Goal: Task Accomplishment & Management: Manage account settings

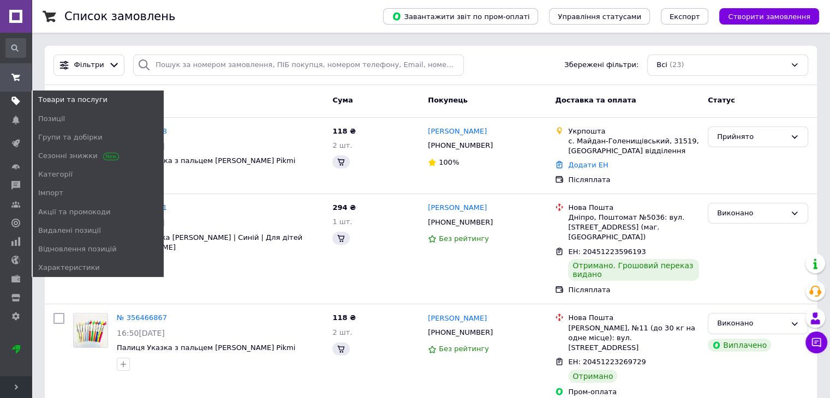
click at [15, 100] on use at bounding box center [15, 101] width 9 height 9
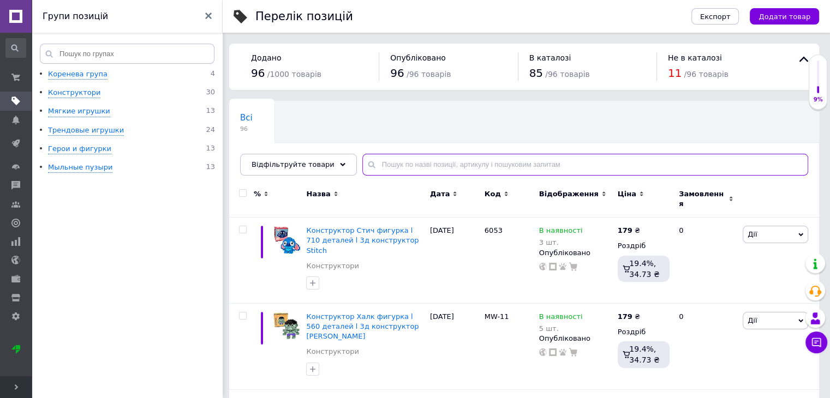
click at [411, 165] on input "text" at bounding box center [585, 165] width 446 height 22
type input "фігур"
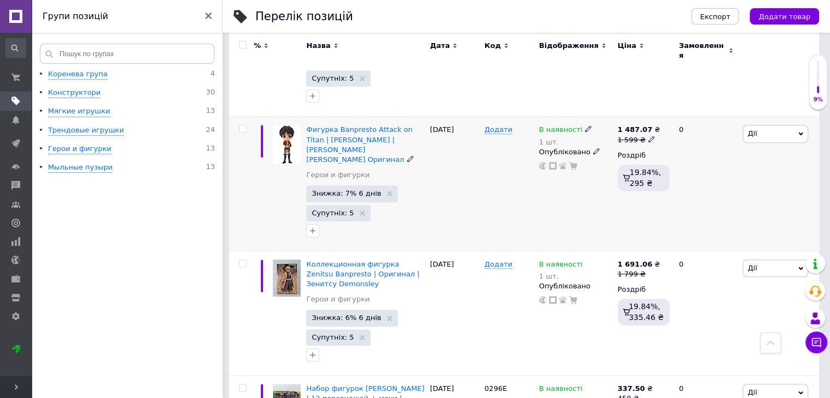
scroll to position [819, 0]
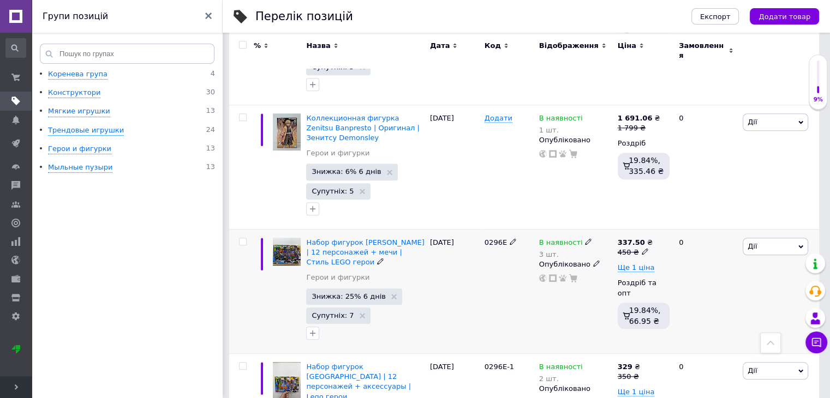
click at [785, 238] on span "Дії" at bounding box center [776, 246] width 66 height 17
click at [585, 239] on icon at bounding box center [588, 242] width 7 height 7
click at [641, 265] on li "Під замовлення" at bounding box center [649, 272] width 104 height 15
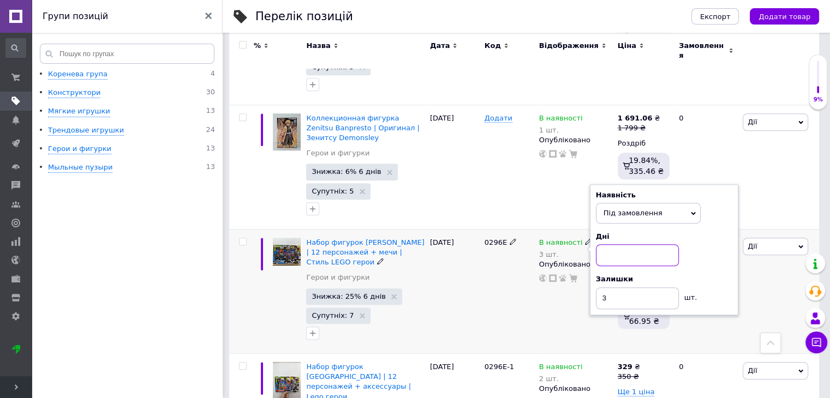
click at [620, 245] on input at bounding box center [637, 256] width 83 height 22
type input "5"
click at [635, 288] on input "3" at bounding box center [637, 299] width 83 height 22
click at [499, 262] on div "0296Е" at bounding box center [509, 291] width 55 height 124
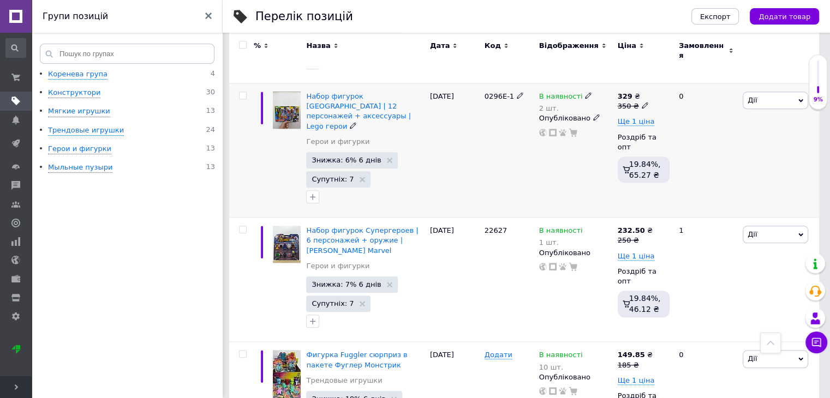
scroll to position [1092, 0]
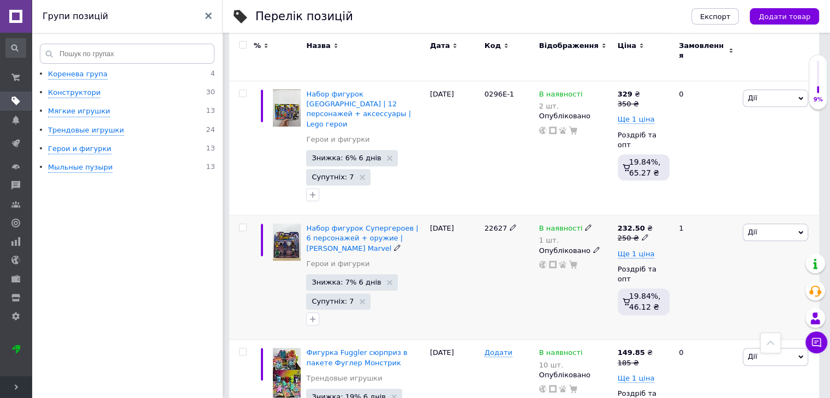
click at [781, 224] on span "Дії" at bounding box center [776, 232] width 66 height 17
click at [585, 224] on icon at bounding box center [588, 227] width 7 height 7
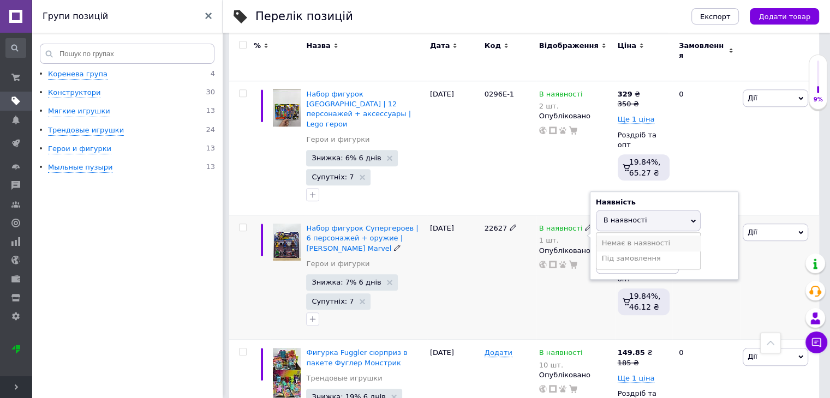
click at [622, 236] on li "Немає в наявності" at bounding box center [649, 243] width 104 height 15
click at [616, 252] on input "1" at bounding box center [637, 263] width 83 height 22
click at [618, 252] on input "1" at bounding box center [637, 263] width 83 height 22
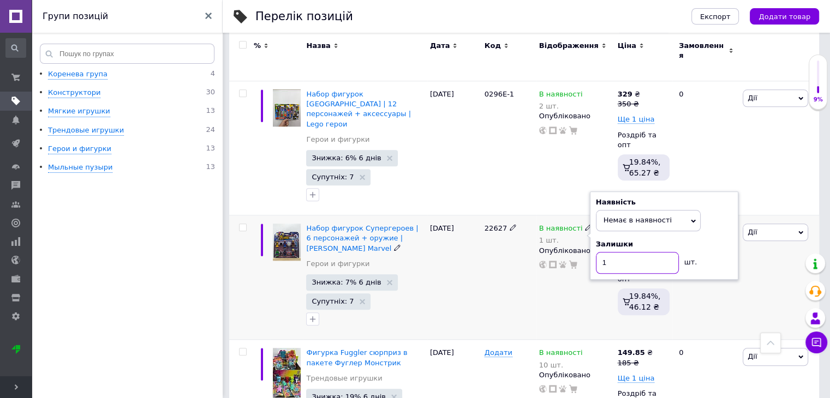
type input "0"
click at [531, 239] on div "22627" at bounding box center [509, 278] width 55 height 124
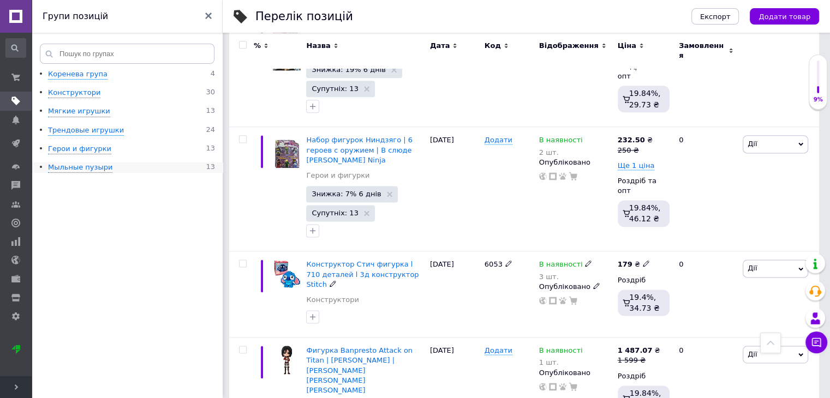
scroll to position [1201, 0]
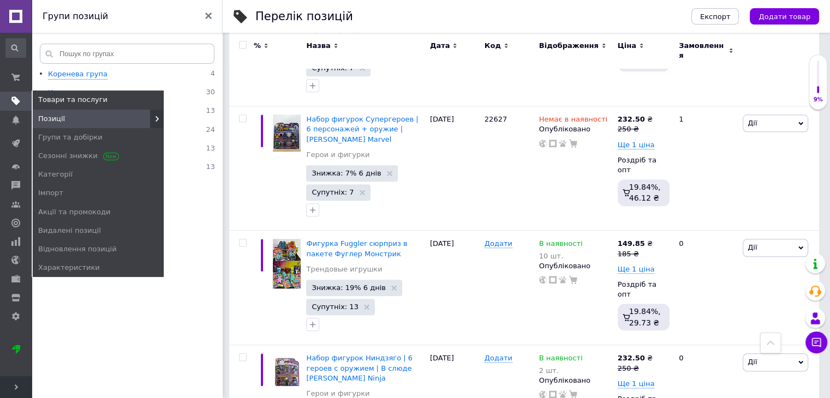
click at [0, 99] on span at bounding box center [16, 101] width 32 height 10
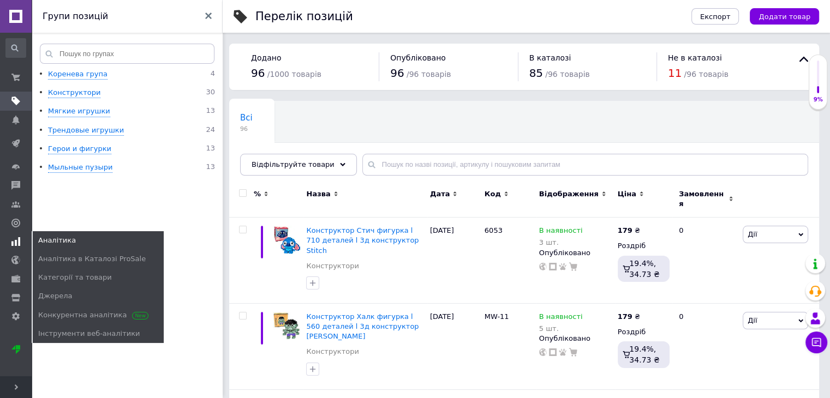
click at [17, 237] on icon at bounding box center [15, 241] width 9 height 9
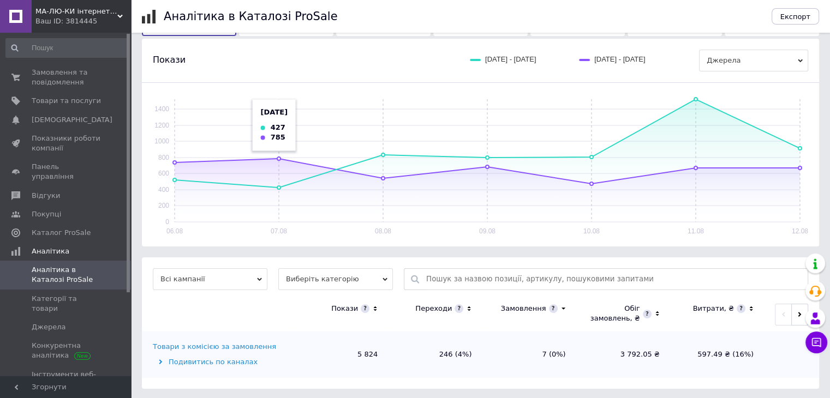
scroll to position [113, 0]
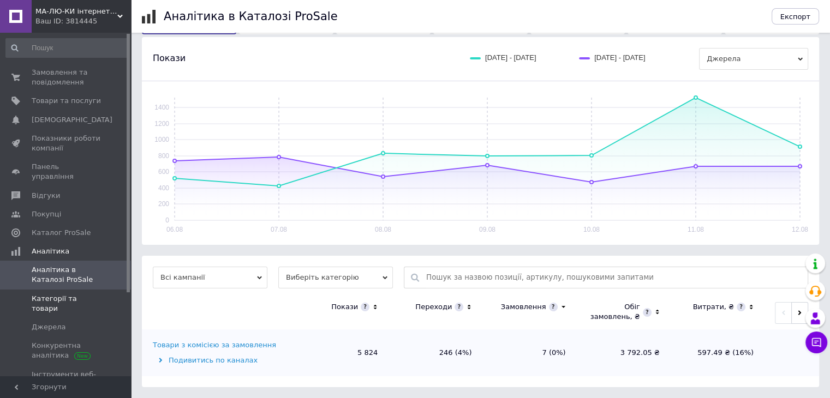
click at [54, 294] on link "Категорії та товари" at bounding box center [67, 304] width 134 height 28
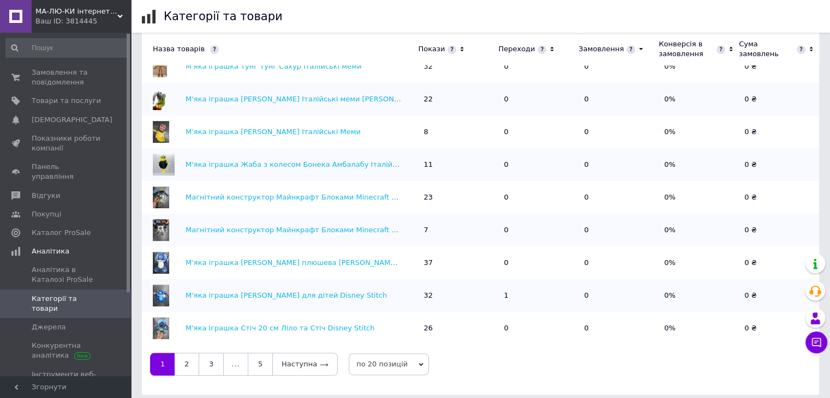
scroll to position [379, 0]
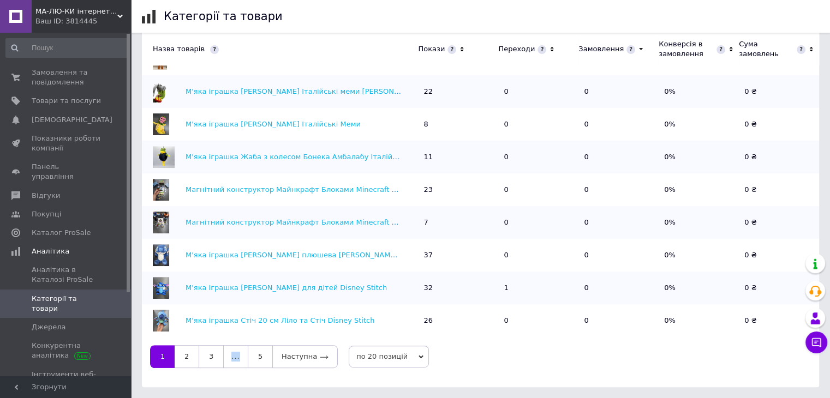
drag, startPoint x: 823, startPoint y: 286, endPoint x: 762, endPoint y: 319, distance: 69.6
click at [762, 319] on body "МА-ЛЮ-КИ інтернет магазин іграшок Ваш ID: 3814445 Сайт МА-ЛЮ-КИ інтернет магази…" at bounding box center [415, 10] width 830 height 778
click at [181, 354] on link "2" at bounding box center [187, 357] width 24 height 23
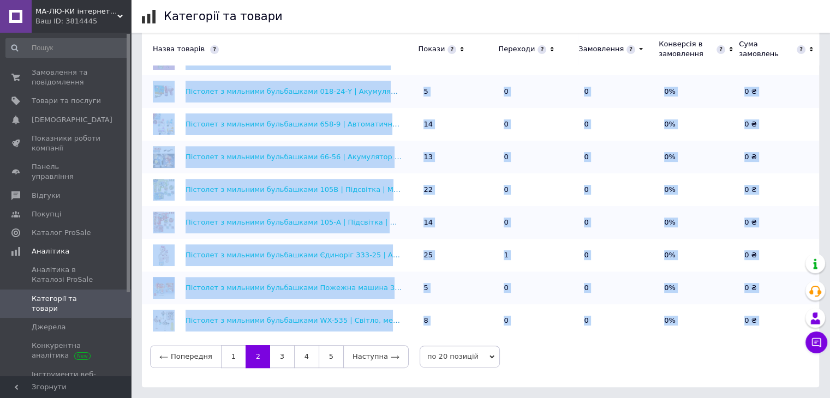
drag, startPoint x: 609, startPoint y: 336, endPoint x: 612, endPoint y: 360, distance: 23.7
click at [612, 360] on div "Попередня 1 2 3 4 5 Наступна по 20 позицій по 20 позицій по 50 позицій по 100 п…" at bounding box center [480, 357] width 661 height 23
click at [612, 359] on div "Попередня 1 2 3 4 5 Наступна по 20 позицій по 20 позицій по 50 позицій по 100 п…" at bounding box center [480, 357] width 661 height 23
click at [579, 267] on td "0" at bounding box center [619, 255] width 80 height 33
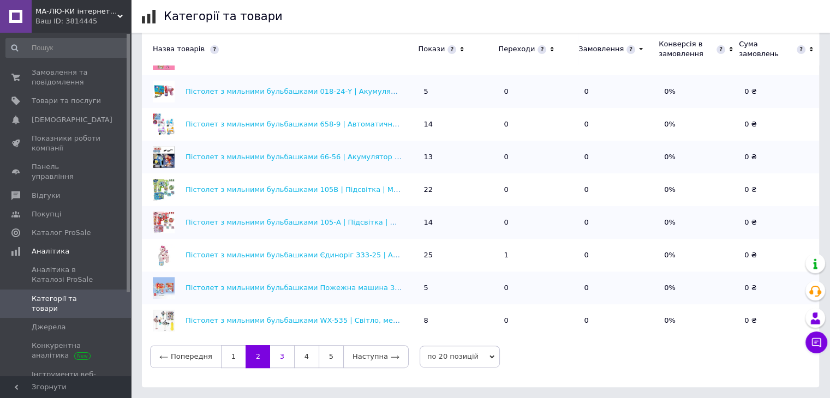
click at [272, 364] on link "3" at bounding box center [282, 357] width 24 height 23
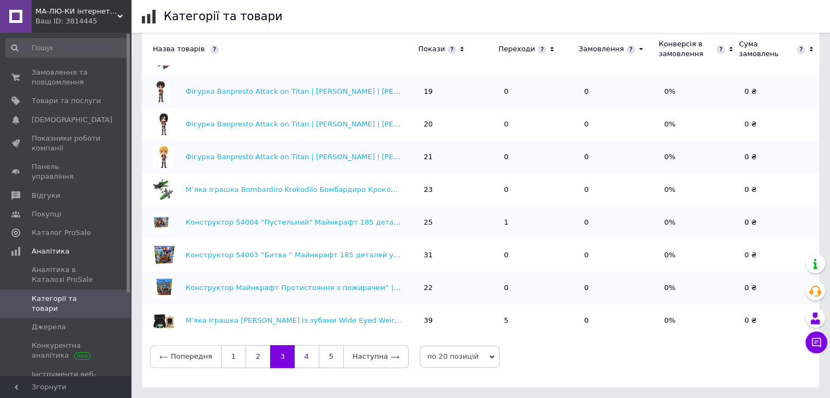
click at [296, 356] on link "4" at bounding box center [307, 357] width 24 height 23
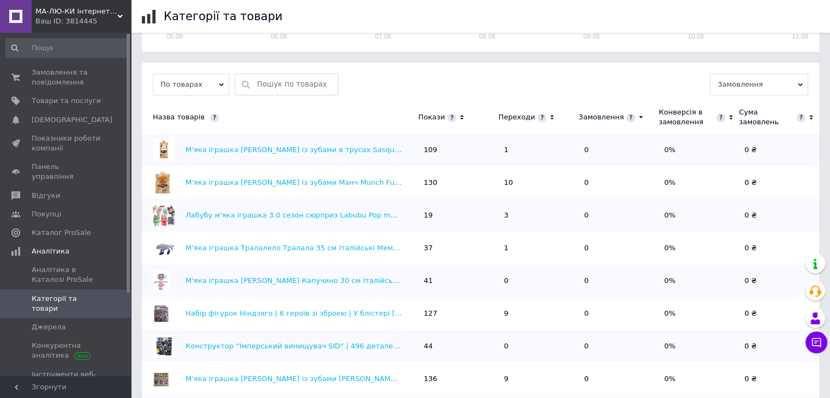
scroll to position [270, 0]
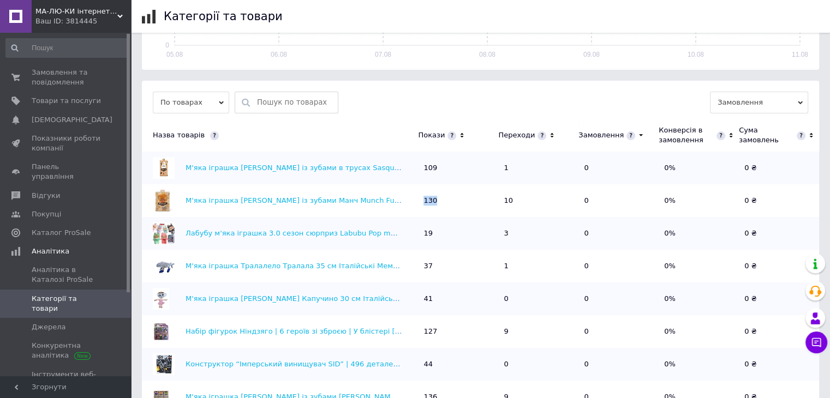
drag, startPoint x: 425, startPoint y: 199, endPoint x: 467, endPoint y: 199, distance: 42.6
click at [467, 199] on td "130" at bounding box center [458, 201] width 80 height 33
click at [473, 196] on td "130" at bounding box center [458, 201] width 80 height 33
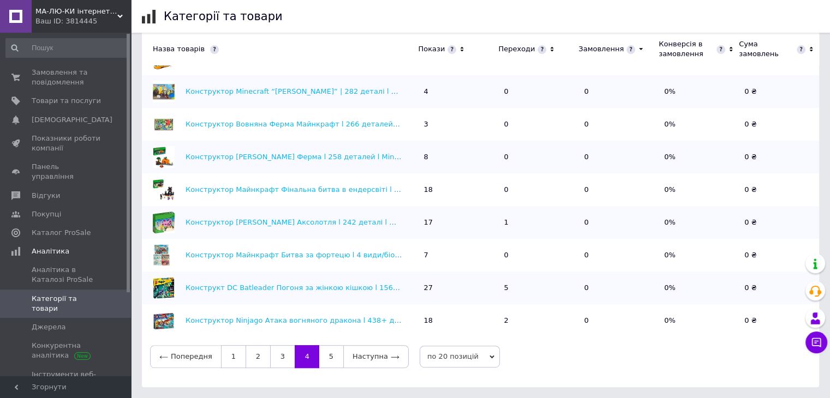
scroll to position [360, 0]
click at [329, 355] on link "5" at bounding box center [331, 357] width 24 height 23
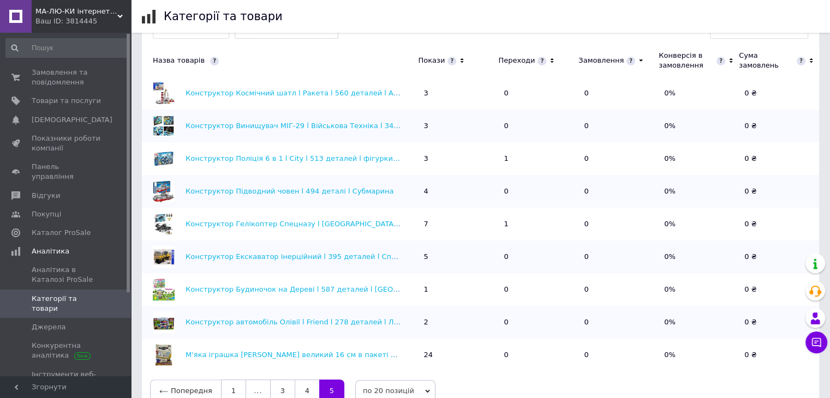
scroll to position [379, 0]
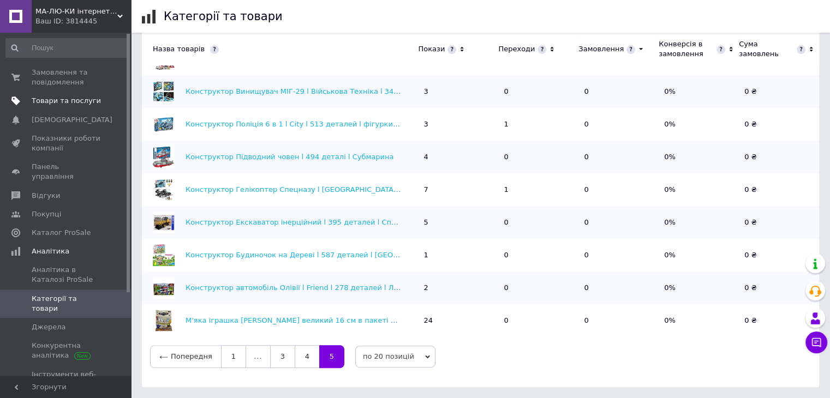
click at [47, 96] on link "Товари та послуги" at bounding box center [67, 101] width 134 height 19
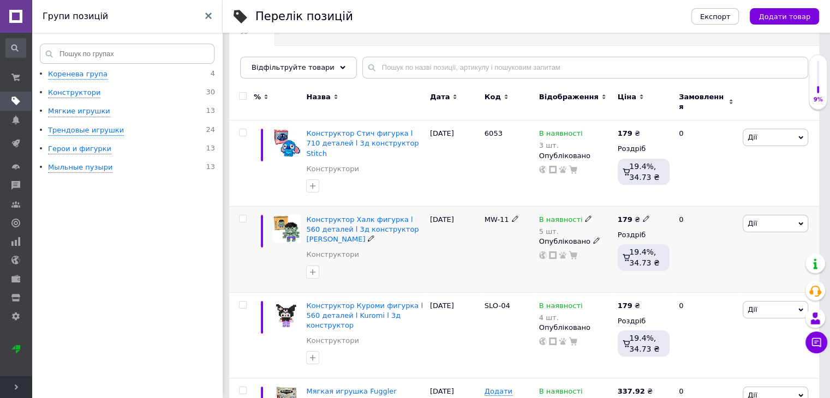
scroll to position [218, 0]
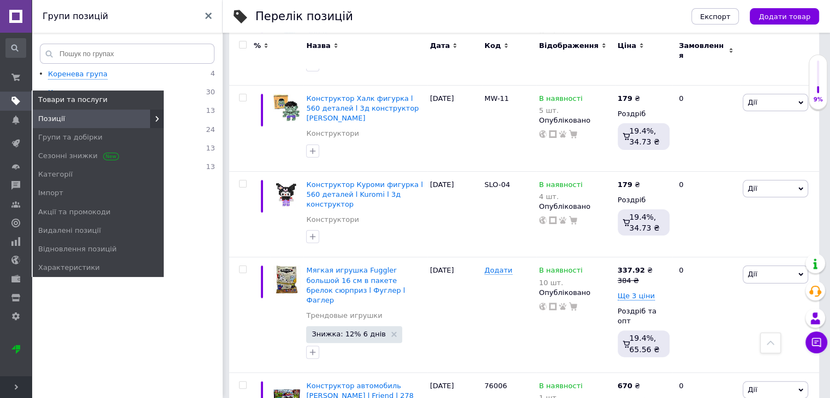
click at [9, 98] on span at bounding box center [16, 101] width 32 height 10
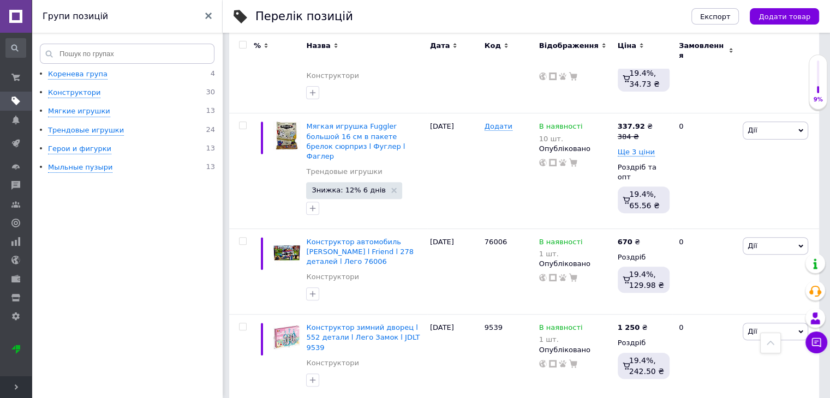
scroll to position [328, 0]
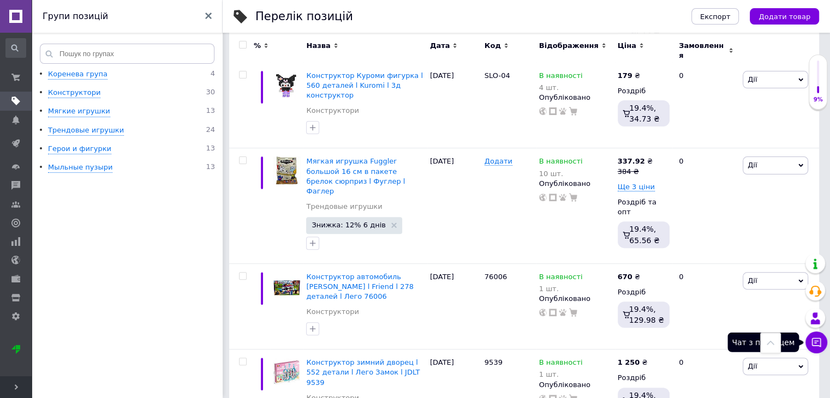
click at [823, 341] on button "Чат з покупцем" at bounding box center [817, 343] width 22 height 22
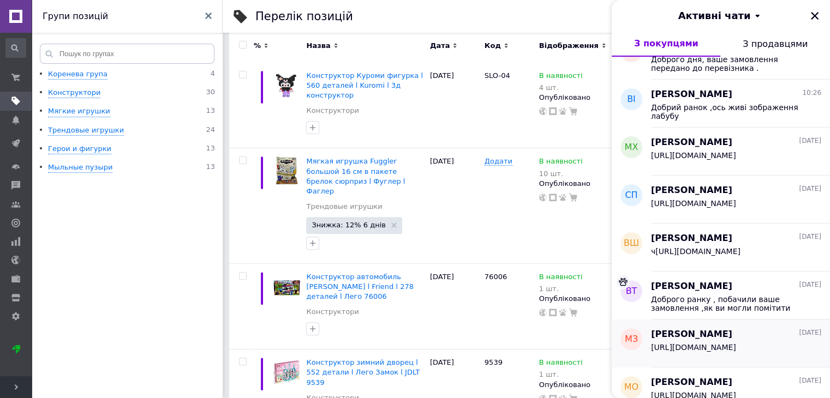
scroll to position [109, 0]
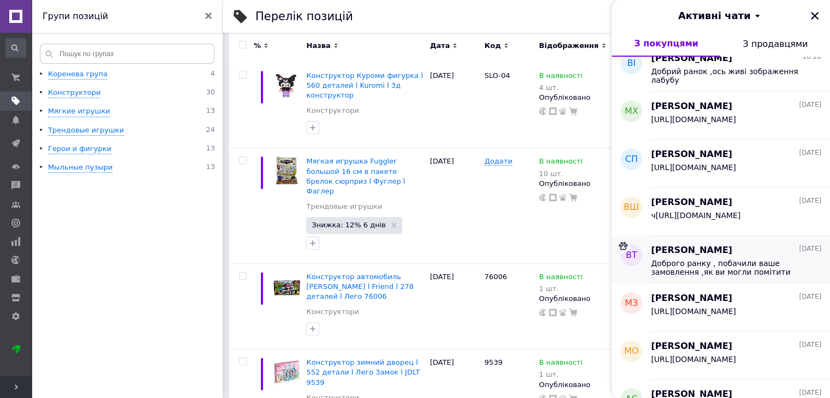
click at [707, 276] on span "Доброго ранку , побачили ваше замовлення ,як ви могли помітити товару зараз нем…" at bounding box center [728, 267] width 155 height 17
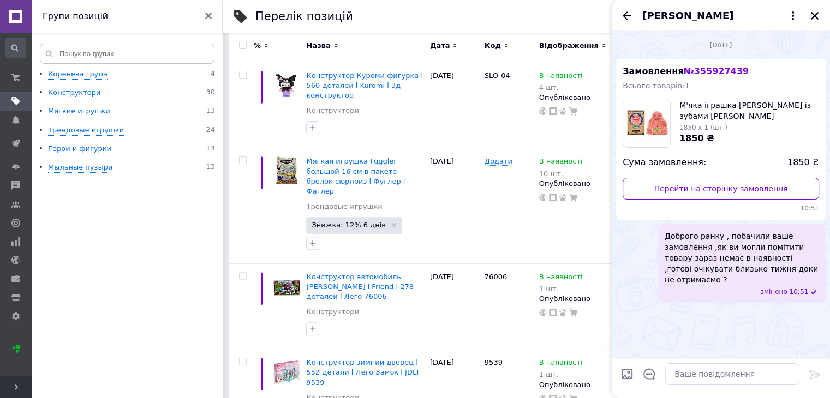
click at [801, 82] on div "Всього товарів: 1" at bounding box center [721, 85] width 197 height 11
click at [813, 17] on icon "Закрити" at bounding box center [815, 16] width 8 height 8
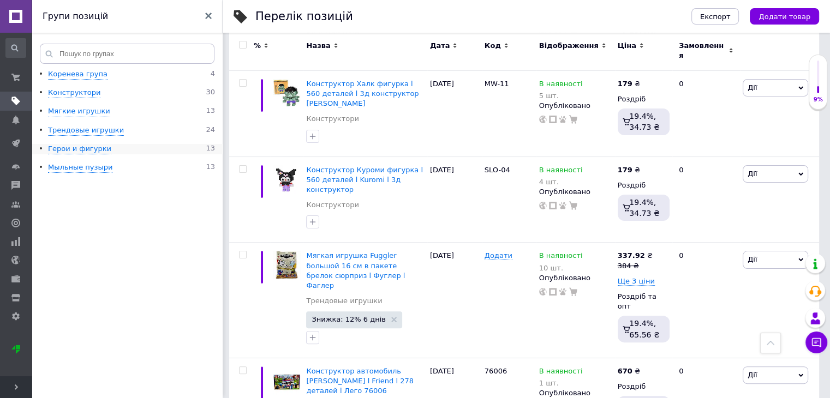
scroll to position [218, 0]
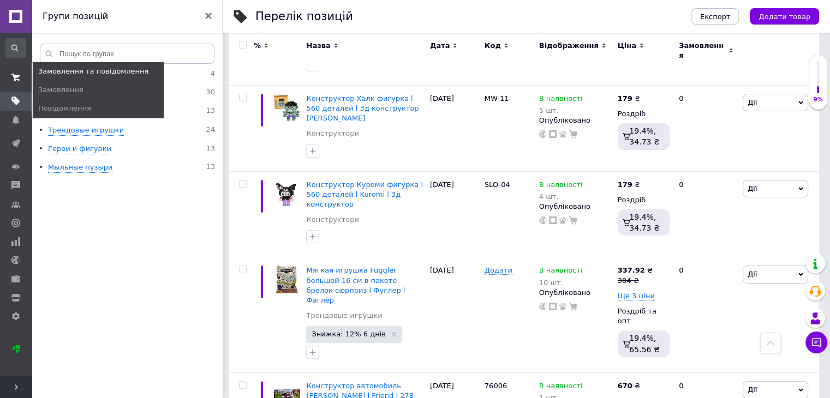
click at [10, 77] on span at bounding box center [16, 78] width 32 height 20
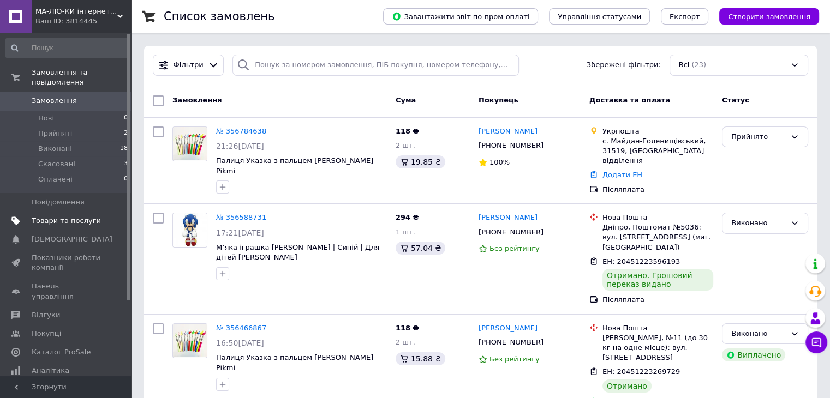
click at [54, 216] on span "Товари та послуги" at bounding box center [66, 221] width 69 height 10
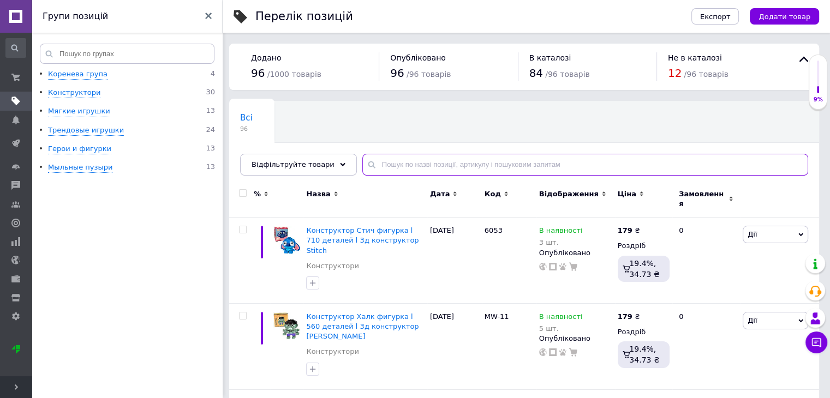
click at [425, 160] on input "text" at bounding box center [585, 165] width 446 height 22
click at [392, 255] on div "Конструктор Стич фигурка l 710 деталей l 3д конструктор Stitch Конструктори" at bounding box center [365, 251] width 118 height 51
click at [377, 192] on div "Назва" at bounding box center [365, 194] width 118 height 10
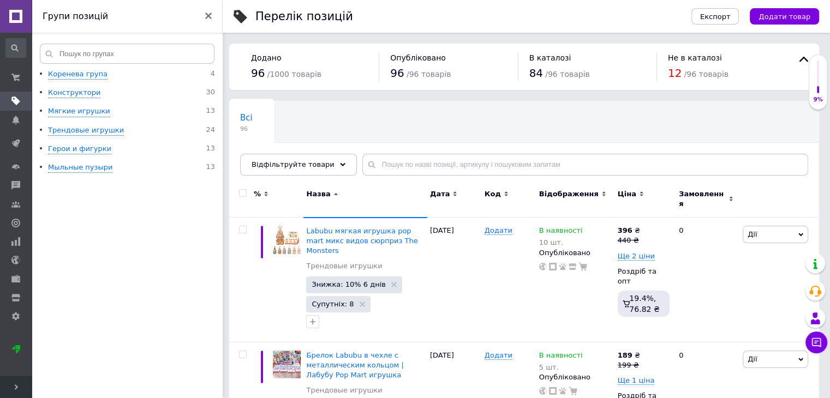
click at [444, 50] on div "Додано 96 / 1000 товарів Опубліковано 96 / 96 товарів В каталозі 84 / 96 товарі…" at bounding box center [524, 67] width 590 height 46
drag, startPoint x: 443, startPoint y: 68, endPoint x: 435, endPoint y: 59, distance: 12.4
click at [435, 59] on div "Опубліковано 96 / 96 товарів" at bounding box center [448, 66] width 116 height 29
click at [436, 62] on span "Опубліковано" at bounding box center [418, 57] width 56 height 9
drag, startPoint x: 436, startPoint y: 62, endPoint x: 444, endPoint y: 50, distance: 14.7
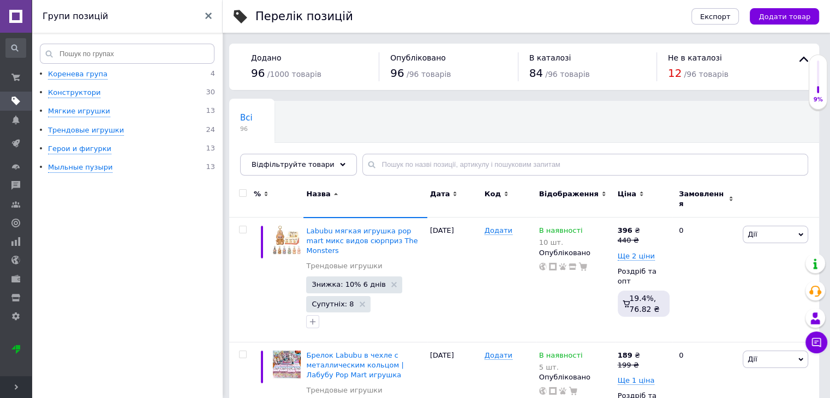
click at [444, 50] on div "Додано 96 / 1000 товарів Опубліковано 96 / 96 товарів В каталозі 84 / 96 товарі…" at bounding box center [524, 67] width 590 height 46
drag, startPoint x: 439, startPoint y: 63, endPoint x: 384, endPoint y: 51, distance: 57.0
click at [384, 51] on div "Додано 96 / 1000 товарів Опубліковано 96 / 96 товарів В каталозі 84 / 96 товарі…" at bounding box center [524, 67] width 590 height 46
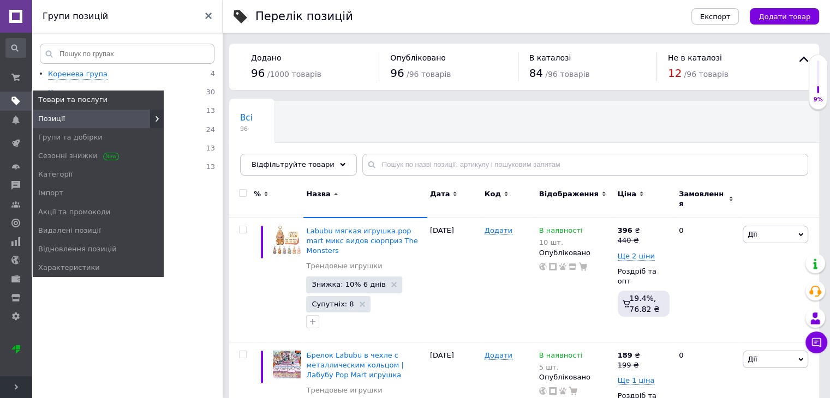
click at [17, 98] on icon at bounding box center [15, 101] width 9 height 9
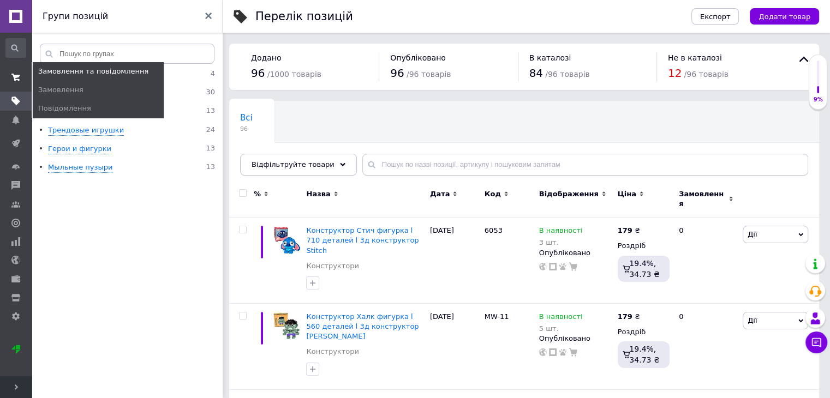
click at [16, 80] on use at bounding box center [15, 77] width 9 height 7
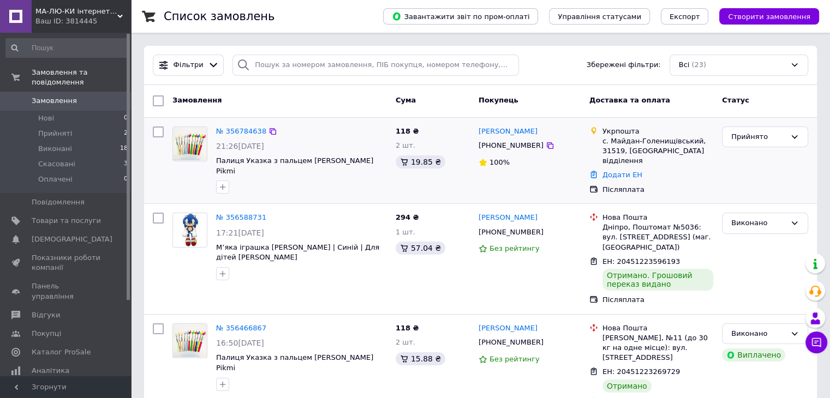
drag, startPoint x: 694, startPoint y: 157, endPoint x: 699, endPoint y: 151, distance: 7.3
click at [699, 154] on li "Укрпошта с. Майдан-Голенищівський, 31519, [GEOGRAPHIC_DATA] відділення" at bounding box center [652, 146] width 124 height 44
click at [797, 135] on icon at bounding box center [795, 136] width 6 height 3
click at [686, 168] on div "Додати ЕН" at bounding box center [657, 175] width 115 height 15
drag, startPoint x: 426, startPoint y: 236, endPoint x: 410, endPoint y: 237, distance: 15.9
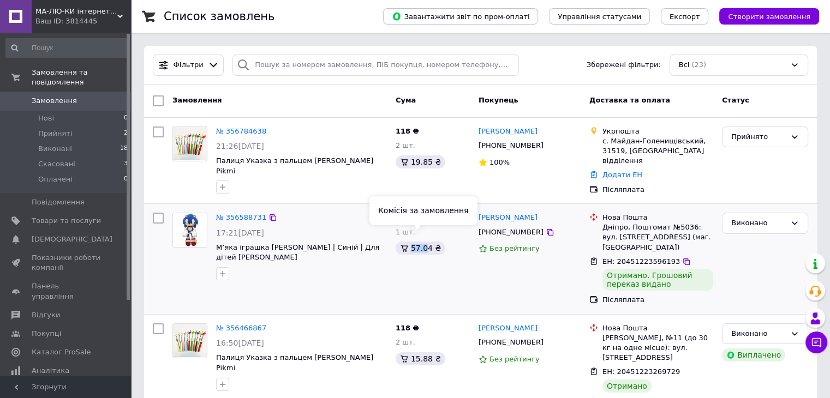
click at [411, 242] on div "57.04 ₴" at bounding box center [421, 248] width 50 height 13
click at [419, 242] on div "57.04 ₴" at bounding box center [421, 248] width 50 height 13
drag, startPoint x: 415, startPoint y: 236, endPoint x: 437, endPoint y: 231, distance: 21.8
click at [435, 242] on div "57.04 ₴" at bounding box center [421, 248] width 50 height 13
click at [437, 252] on div "294 ₴ 1 шт. 57.04 ₴" at bounding box center [432, 260] width 83 height 102
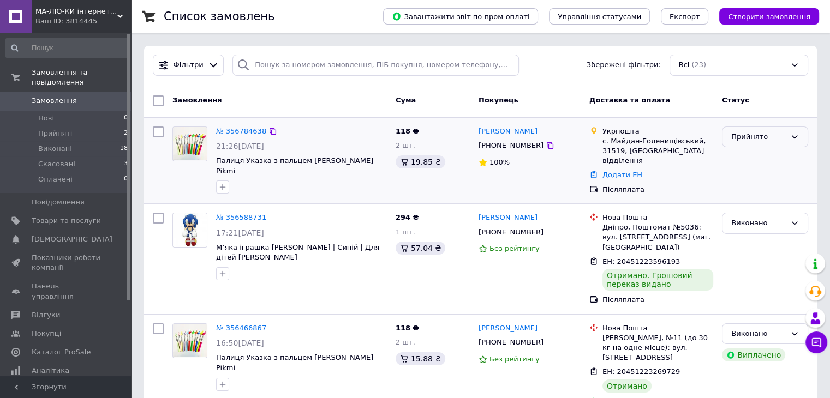
click at [729, 139] on div "Прийнято" at bounding box center [765, 137] width 86 height 21
click at [676, 146] on div "с. Майдан-Голенищівський, 31519, [GEOGRAPHIC_DATA] відділення" at bounding box center [658, 151] width 111 height 30
drag, startPoint x: 669, startPoint y: 146, endPoint x: 630, endPoint y: 145, distance: 39.3
click at [630, 145] on div "с. Майдан-Голенищівський, 31519, [GEOGRAPHIC_DATA] відділення" at bounding box center [658, 151] width 111 height 30
click at [626, 141] on div "с. Майдан-Голенищівський, 31519, [GEOGRAPHIC_DATA] відділення" at bounding box center [658, 151] width 111 height 30
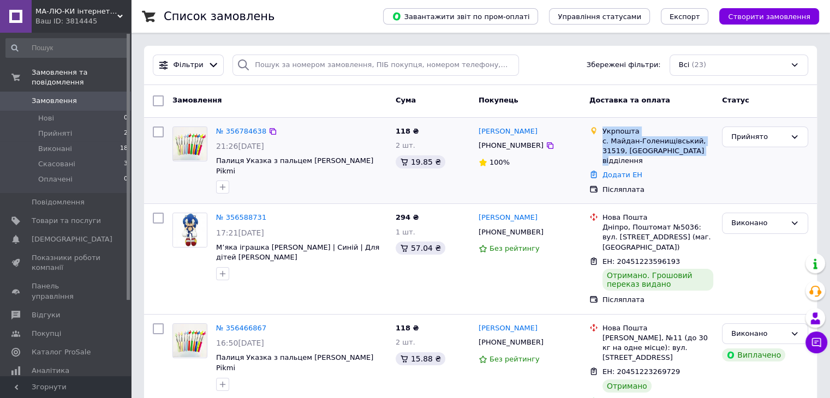
drag, startPoint x: 602, startPoint y: 129, endPoint x: 698, endPoint y: 156, distance: 99.2
click at [698, 156] on li "Укрпошта с. Майдан-Голенищівський, 31519, [GEOGRAPHIC_DATA] відділення" at bounding box center [652, 146] width 124 height 44
click at [698, 147] on div "с. Майдан-Голенищівський, 31519, [GEOGRAPHIC_DATA] відділення" at bounding box center [658, 151] width 111 height 30
click at [687, 143] on div "с. Майдан-Голенищівський, 31519, [GEOGRAPHIC_DATA] відділення" at bounding box center [658, 151] width 111 height 30
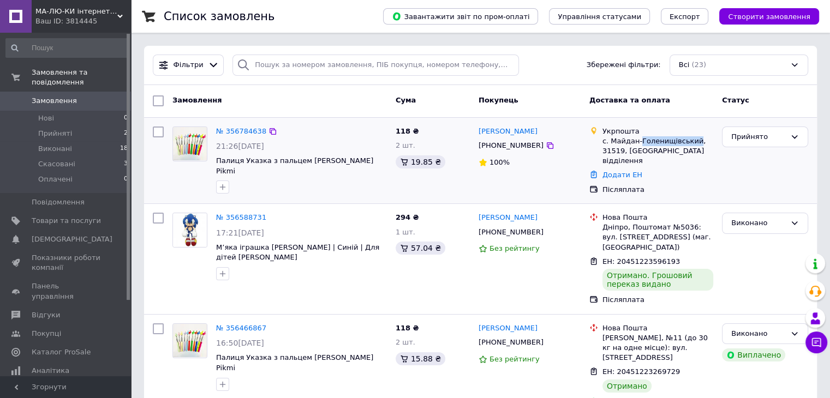
click at [687, 143] on div "с. Майдан-Голенищівський, 31519, [GEOGRAPHIC_DATA] відділення" at bounding box center [658, 151] width 111 height 30
click at [691, 154] on div "с. Майдан-Голенищівський, 31519, [GEOGRAPHIC_DATA] відділення" at bounding box center [658, 151] width 111 height 30
click at [683, 168] on div "Додати ЕН" at bounding box center [657, 175] width 115 height 15
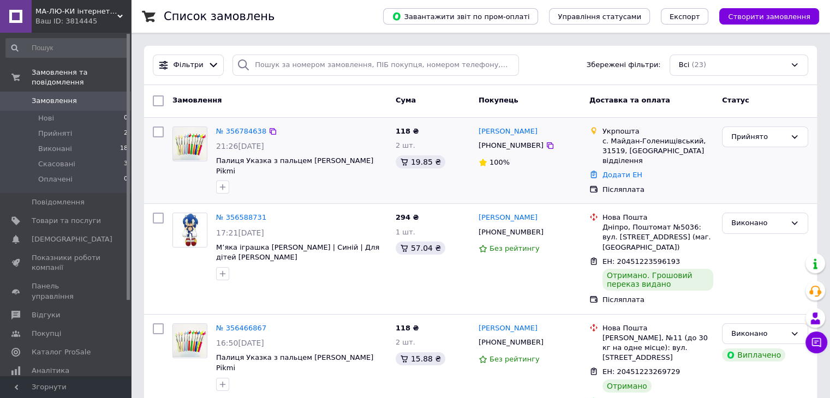
click at [682, 151] on div "с. Майдан-Голенищівський, 31519, [GEOGRAPHIC_DATA] відділення" at bounding box center [658, 151] width 111 height 30
click at [673, 150] on div "с. Майдан-Голенищівський, 31519, [GEOGRAPHIC_DATA] відділення" at bounding box center [658, 151] width 111 height 30
click at [673, 148] on div "с. Майдан-Голенищівський, 31519, [GEOGRAPHIC_DATA] відділення" at bounding box center [658, 151] width 111 height 30
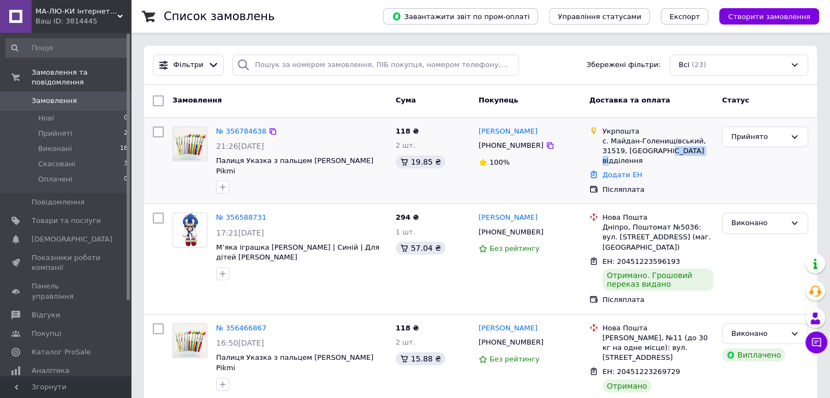
click at [673, 148] on div "с. Майдан-Голенищівський, 31519, [GEOGRAPHIC_DATA] відділення" at bounding box center [658, 151] width 111 height 30
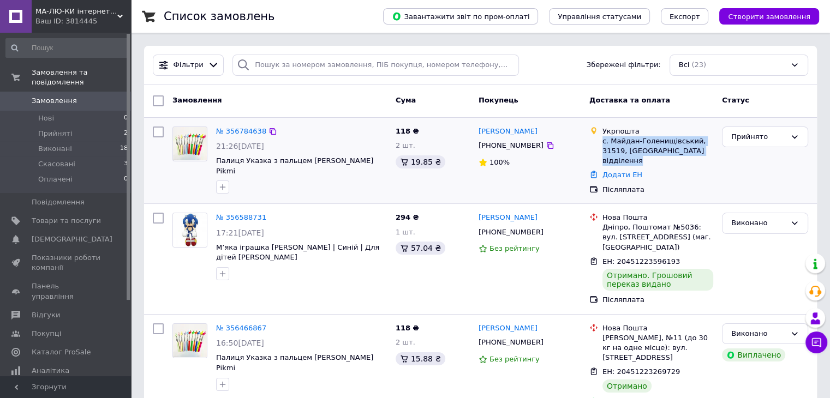
click at [673, 148] on div "с. Майдан-Голенищівський, 31519, [GEOGRAPHIC_DATA] відділення" at bounding box center [658, 151] width 111 height 30
click at [676, 168] on div "Додати ЕН" at bounding box center [657, 175] width 115 height 15
click at [679, 150] on div "с. Майдан-Голенищівський, 31519, [GEOGRAPHIC_DATA] відділення" at bounding box center [658, 151] width 111 height 30
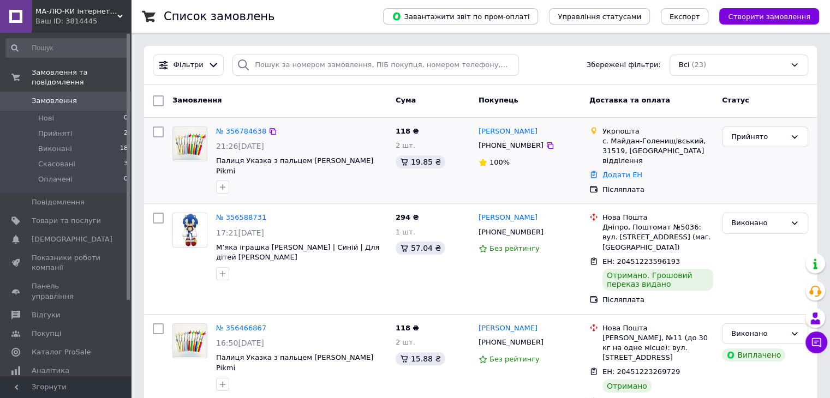
click at [611, 135] on div "Укрпошта" at bounding box center [658, 132] width 111 height 10
click at [614, 134] on div "Укрпошта" at bounding box center [658, 132] width 111 height 10
click at [620, 148] on div "с. Майдан-Голенищівський, 31519, [GEOGRAPHIC_DATA] відділення" at bounding box center [658, 151] width 111 height 30
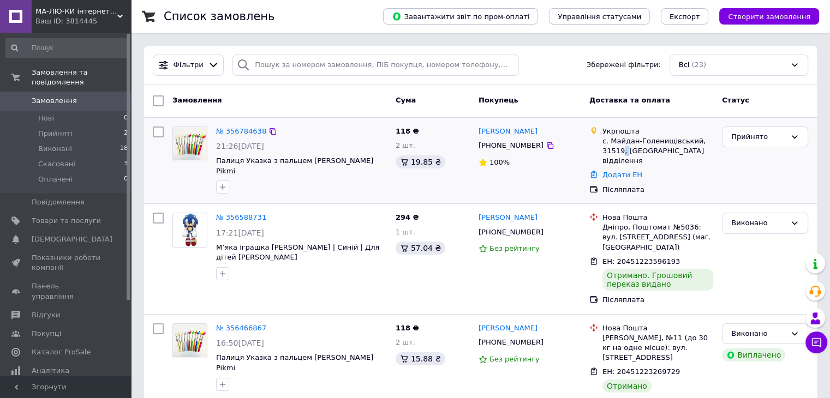
click at [620, 148] on div "с. Майдан-Голенищівський, 31519, [GEOGRAPHIC_DATA] відділення" at bounding box center [658, 151] width 111 height 30
click at [611, 149] on div "с. Майдан-Голенищівський, 31519, [GEOGRAPHIC_DATA] відділення" at bounding box center [658, 151] width 111 height 30
click at [612, 151] on div "с. Майдан-Голенищівський, 31519, [GEOGRAPHIC_DATA] відділення" at bounding box center [658, 151] width 111 height 30
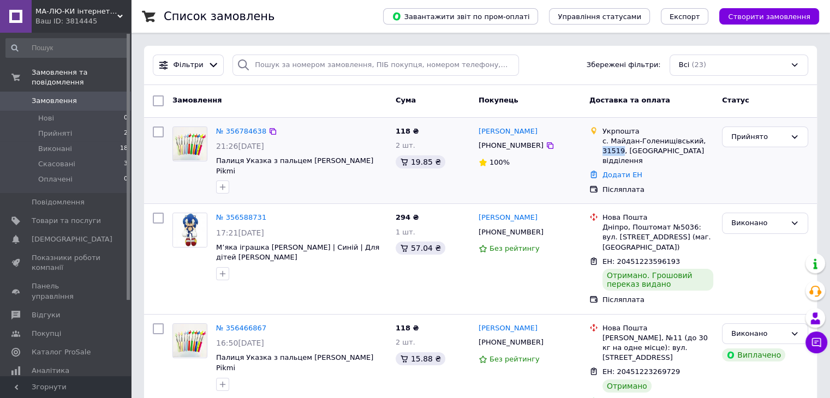
click at [612, 151] on div "с. Майдан-Голенищівський, 31519, [GEOGRAPHIC_DATA] відділення" at bounding box center [658, 151] width 111 height 30
click at [614, 151] on div "с. Майдан-Голенищівський, 31519, [GEOGRAPHIC_DATA] відділення" at bounding box center [658, 151] width 111 height 30
click at [612, 136] on div "с. Майдан-Голенищівський, 31519, [GEOGRAPHIC_DATA] відділення" at bounding box center [658, 151] width 111 height 30
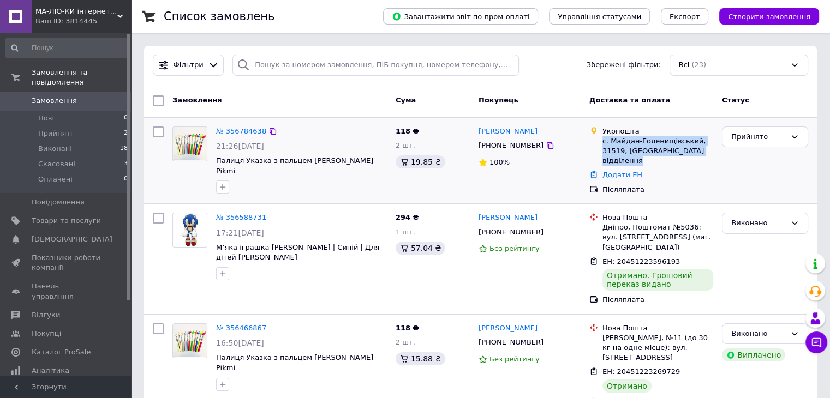
click at [612, 136] on div "с. Майдан-Голенищівський, 31519, [GEOGRAPHIC_DATA] відділення" at bounding box center [658, 151] width 111 height 30
click at [614, 134] on div "Укрпошта" at bounding box center [658, 132] width 111 height 10
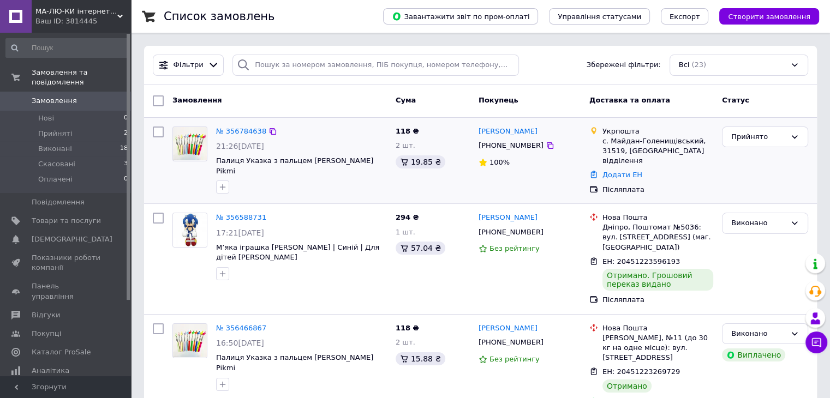
click at [615, 151] on div "с. Майдан-Голенищівський, 31519, [GEOGRAPHIC_DATA] відділення" at bounding box center [658, 151] width 111 height 30
click at [668, 169] on div "Додати ЕН" at bounding box center [657, 175] width 115 height 15
click at [654, 148] on div "с. Майдан-Голенищівський, 31519, [GEOGRAPHIC_DATA] відділення" at bounding box center [658, 151] width 111 height 30
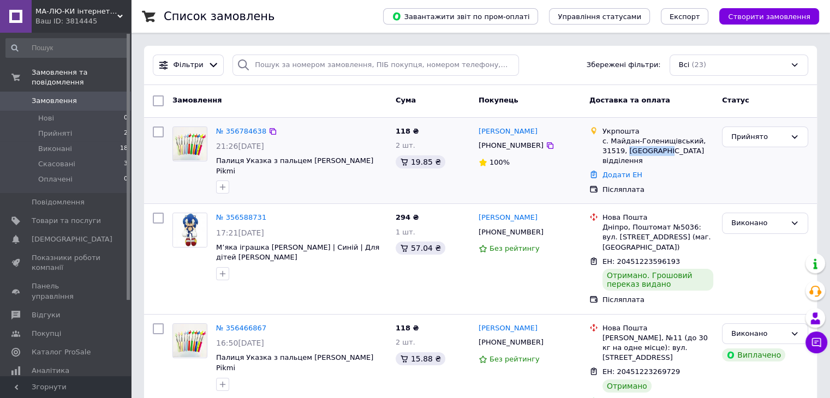
click at [654, 148] on div "с. Майдан-Голенищівський, 31519, [GEOGRAPHIC_DATA] відділення" at bounding box center [658, 151] width 111 height 30
click at [658, 154] on div "с. Майдан-Голенищівський, 31519, [GEOGRAPHIC_DATA] відділення" at bounding box center [658, 151] width 111 height 30
click at [657, 168] on div "Додати ЕН" at bounding box center [657, 175] width 115 height 15
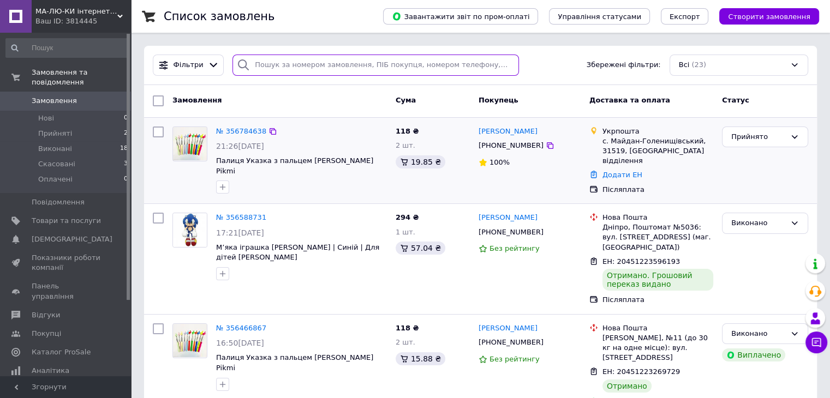
drag, startPoint x: 293, startPoint y: 64, endPoint x: 166, endPoint y: 118, distance: 137.7
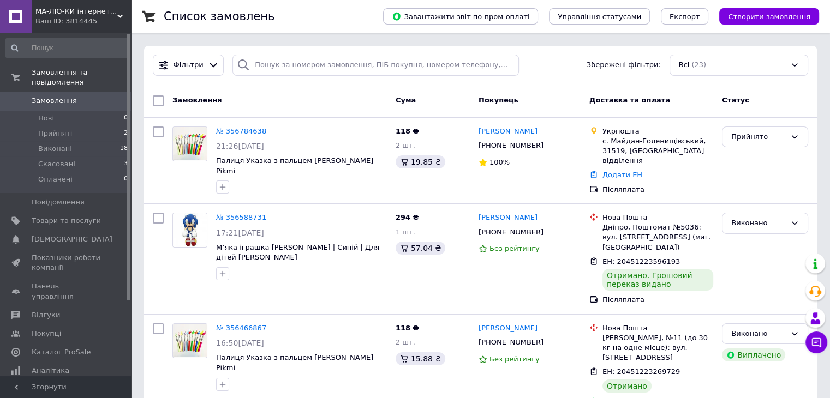
click at [537, 66] on div "Фільтри Збережені фільтри: Всі (23)" at bounding box center [480, 65] width 664 height 21
